Goal: Go to known website: Go to known website

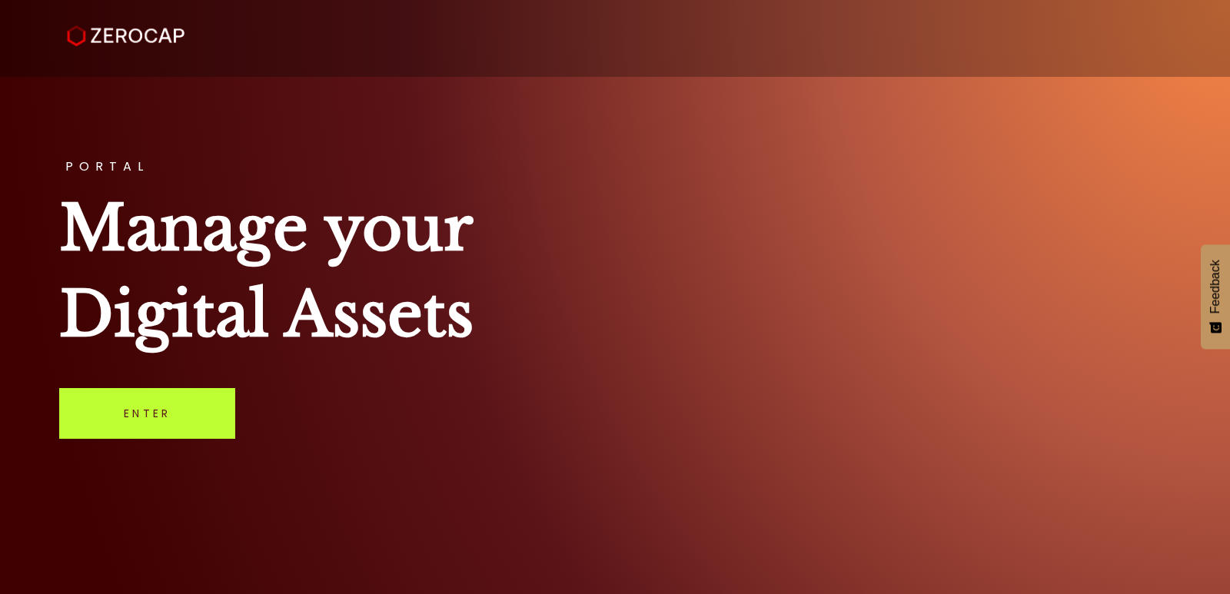
click at [132, 420] on link "Enter" at bounding box center [147, 413] width 176 height 51
click at [181, 407] on link "Enter" at bounding box center [147, 413] width 176 height 51
